Goal: Transaction & Acquisition: Purchase product/service

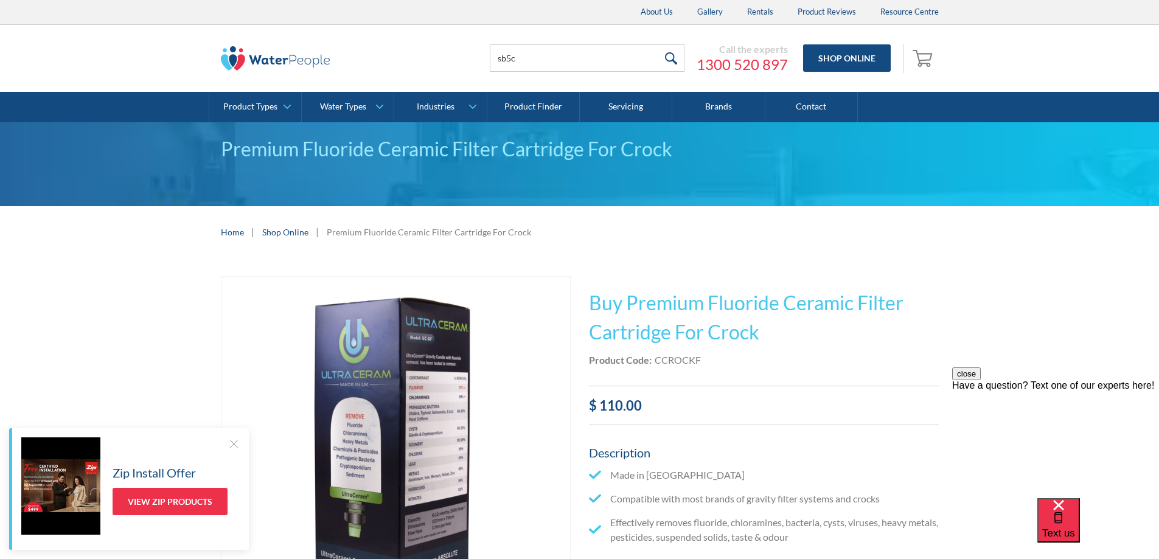
type input "sb5c"
click at [658, 44] on input "submit" at bounding box center [671, 57] width 26 height 27
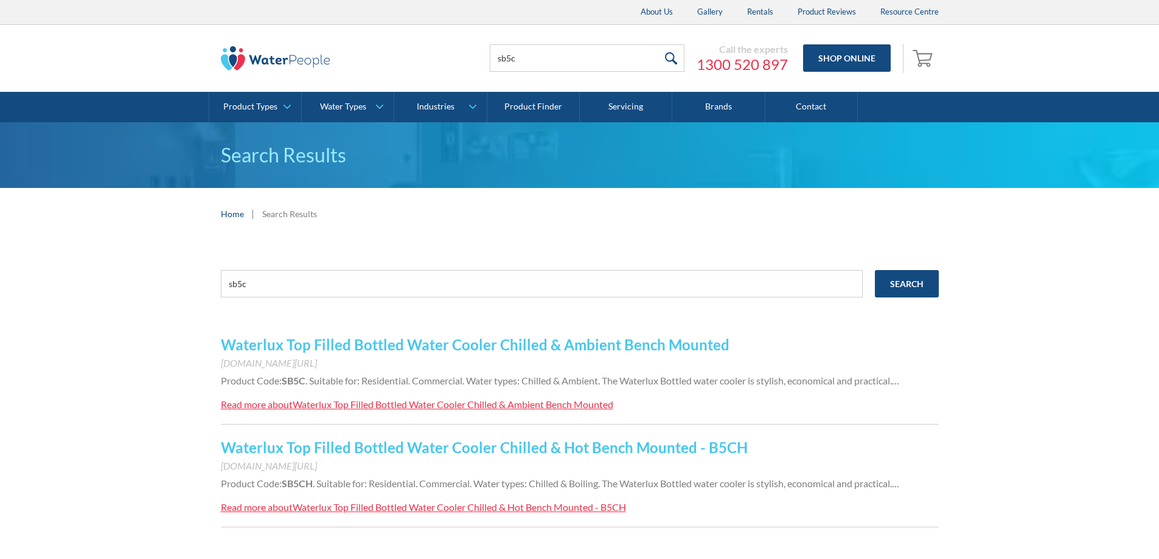
click at [462, 344] on link "Waterlux Top Filled Bottled Water Cooler Chilled & Ambient Bench Mounted" at bounding box center [475, 345] width 508 height 18
